Goal: Register for event/course

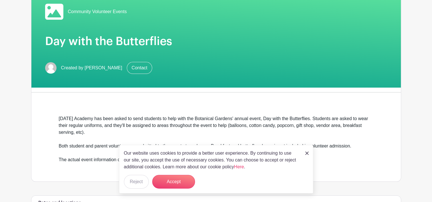
scroll to position [171, 0]
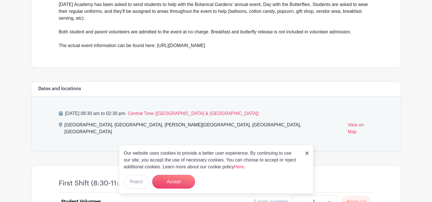
click at [304, 155] on div "Our website uses cookies to provide a better user experience. By continuing to …" at bounding box center [216, 169] width 194 height 49
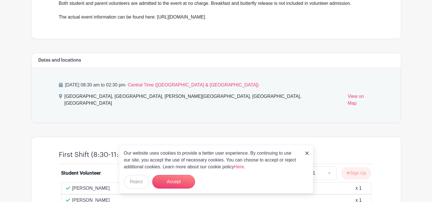
click at [308, 153] on img at bounding box center [306, 153] width 3 height 3
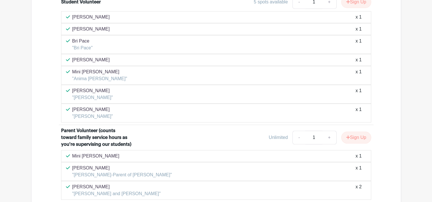
scroll to position [314, 0]
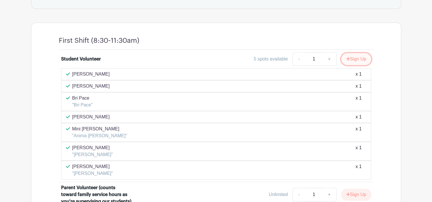
click at [351, 53] on button "Sign Up" at bounding box center [356, 59] width 30 height 12
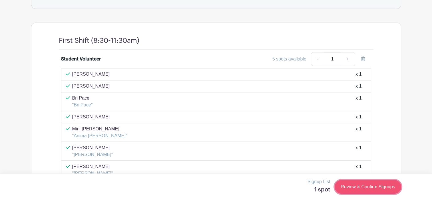
click at [384, 191] on link "Review & Confirm Signups" at bounding box center [368, 187] width 66 height 14
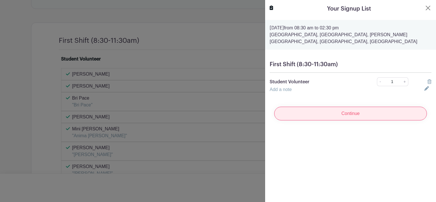
click at [352, 115] on input "Continue" at bounding box center [350, 114] width 153 height 14
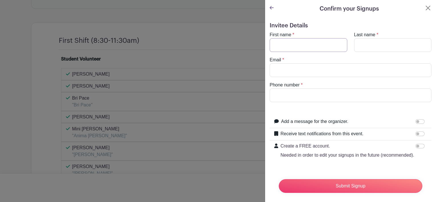
click at [313, 42] on input "First name" at bounding box center [309, 45] width 78 height 14
type input "l"
type input "[PERSON_NAME]"
drag, startPoint x: 385, startPoint y: 37, endPoint x: 391, endPoint y: 73, distance: 36.1
click at [385, 39] on div "Last name *" at bounding box center [393, 41] width 85 height 21
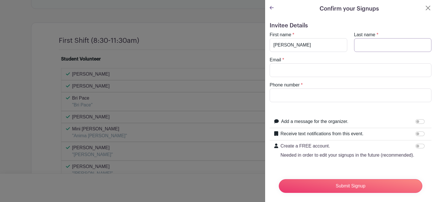
click at [412, 44] on input "Last name" at bounding box center [393, 45] width 78 height 14
type input "[PERSON_NAME]"
type input "[EMAIL_ADDRESS][DOMAIN_NAME]"
type input "9792674545"
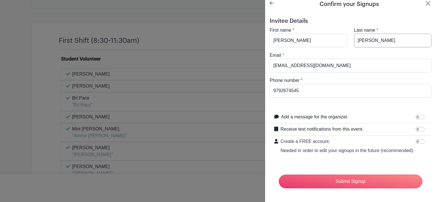
type input "[PERSON_NAME]"
click at [419, 115] on input "Add a message for the organizer." at bounding box center [420, 117] width 9 height 5
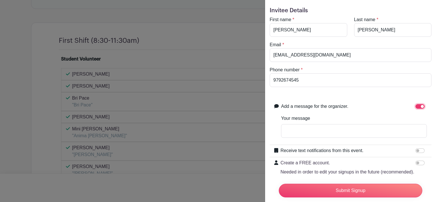
click at [417, 105] on input "Add a message for the organizer." at bounding box center [420, 106] width 9 height 5
checkbox input "false"
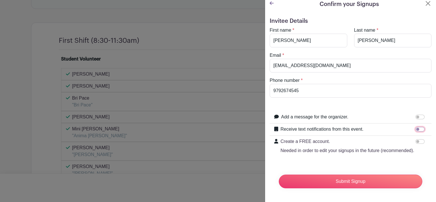
click at [416, 127] on input "Receive text notifications from this event." at bounding box center [420, 129] width 9 height 5
checkbox input "true"
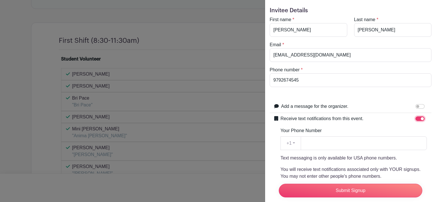
scroll to position [72, 0]
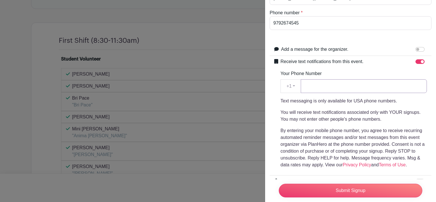
click at [347, 83] on input "Your Phone Number" at bounding box center [364, 86] width 126 height 14
type input "9792674545"
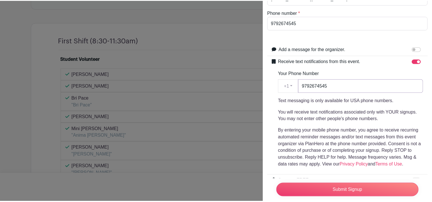
scroll to position [122, 0]
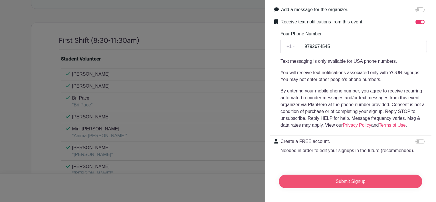
click at [385, 180] on input "Submit Signup" at bounding box center [351, 182] width 144 height 14
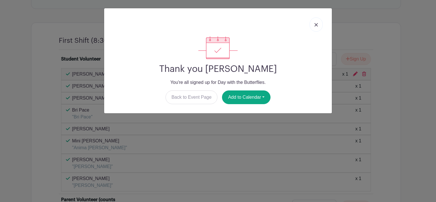
click at [314, 25] on link at bounding box center [316, 24] width 13 height 14
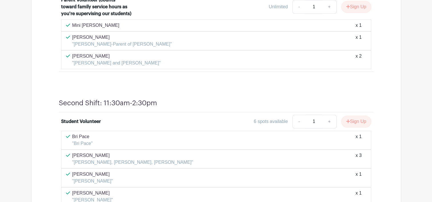
scroll to position [314, 0]
